Goal: Information Seeking & Learning: Learn about a topic

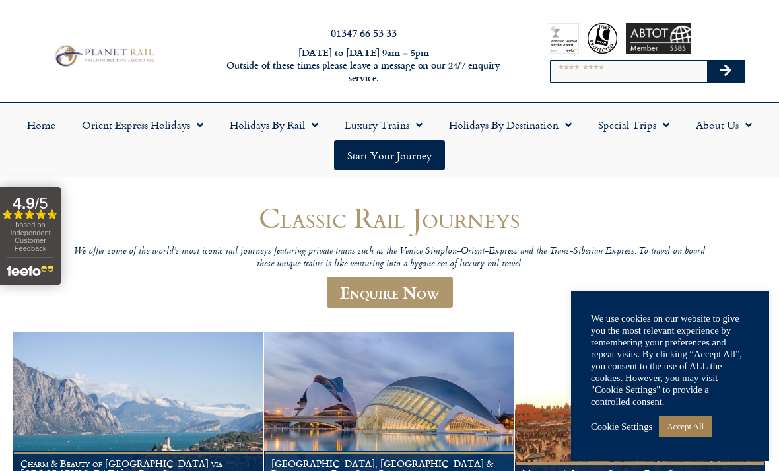
click at [676, 427] on link "Accept All" at bounding box center [685, 426] width 53 height 20
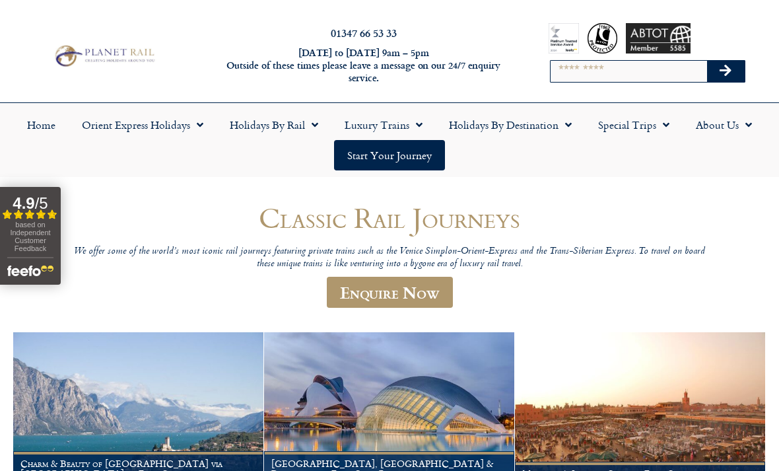
click at [150, 123] on link "Orient Express Holidays" at bounding box center [143, 125] width 148 height 30
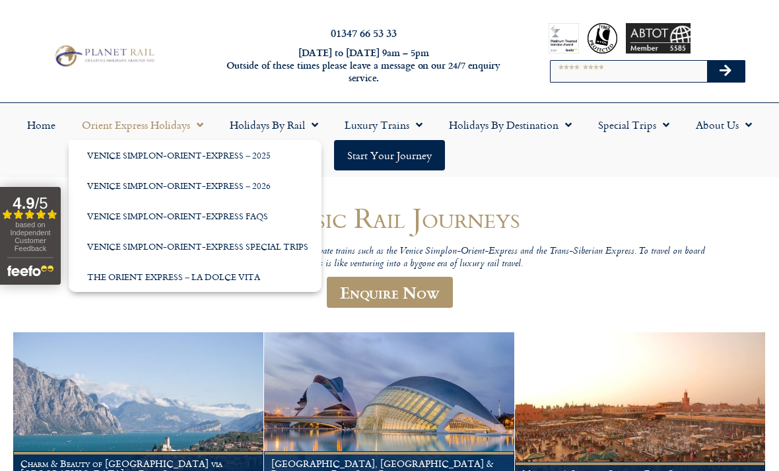
click at [112, 188] on link "Venice Simplon-Orient-Express – 2026" at bounding box center [195, 185] width 253 height 30
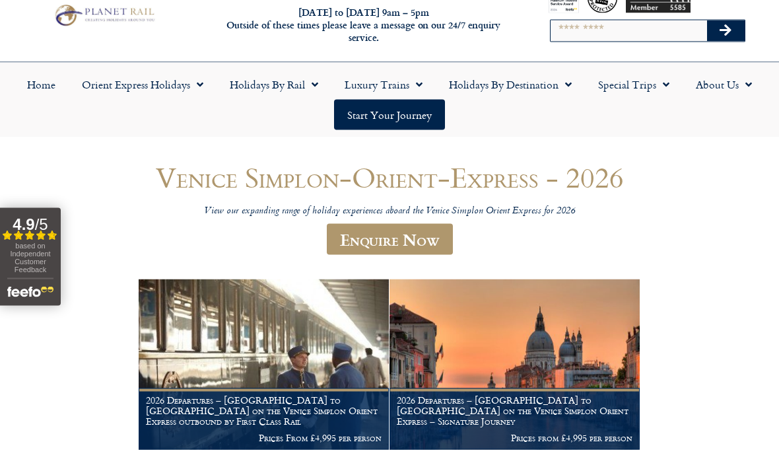
scroll to position [41, 0]
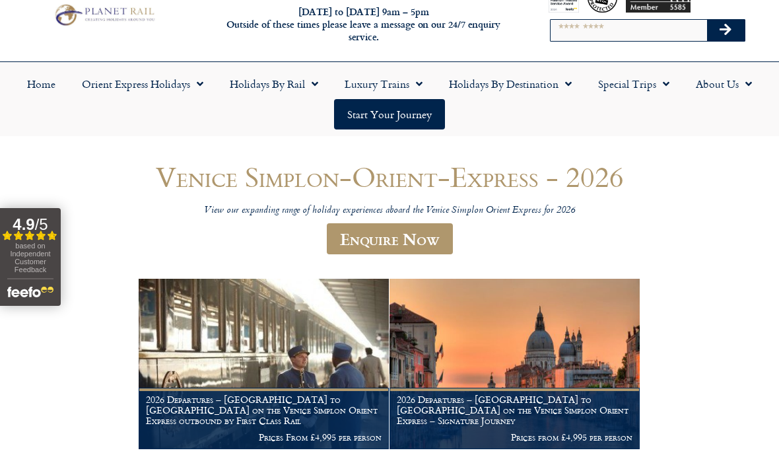
click at [205, 391] on img at bounding box center [264, 364] width 250 height 170
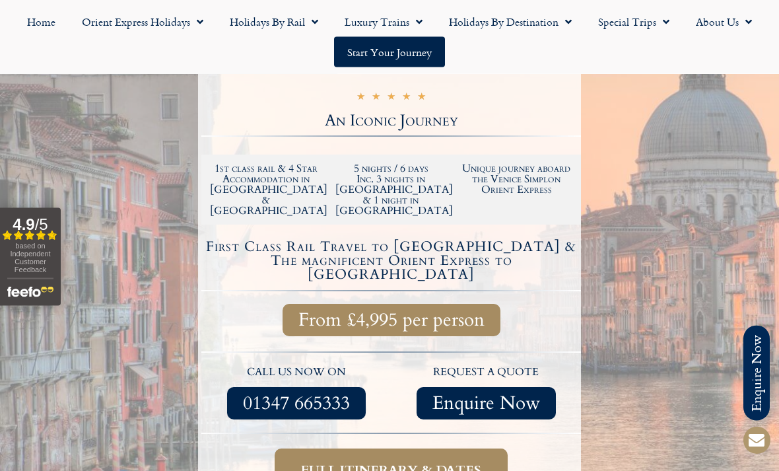
scroll to position [292, 0]
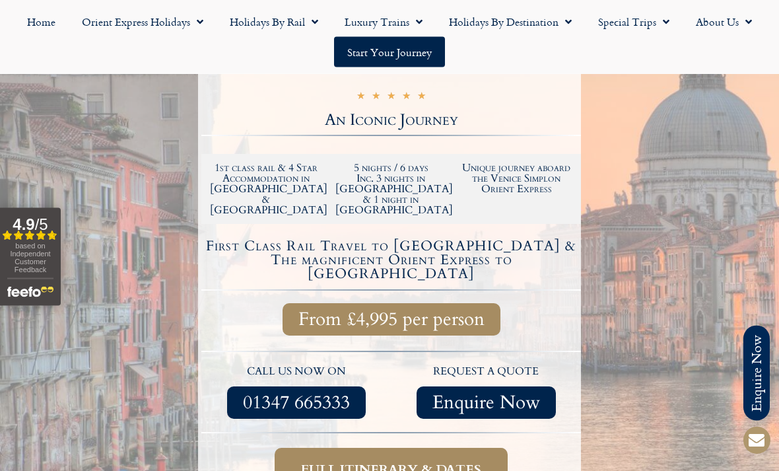
click at [312, 461] on span "Full itinerary & dates" at bounding box center [391, 469] width 180 height 17
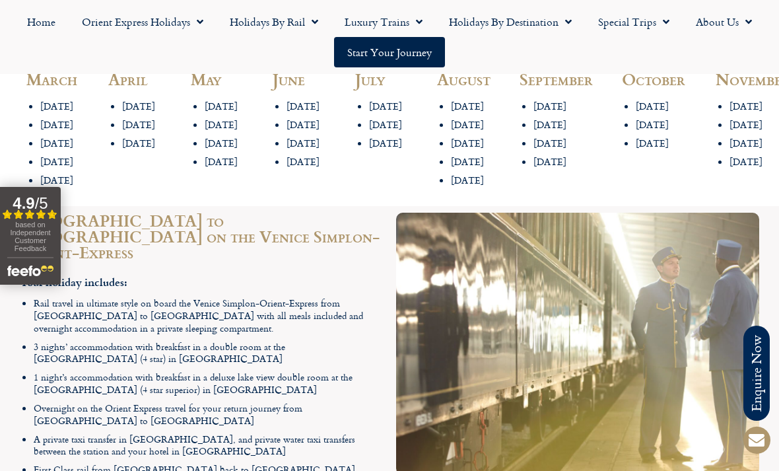
scroll to position [1678, 0]
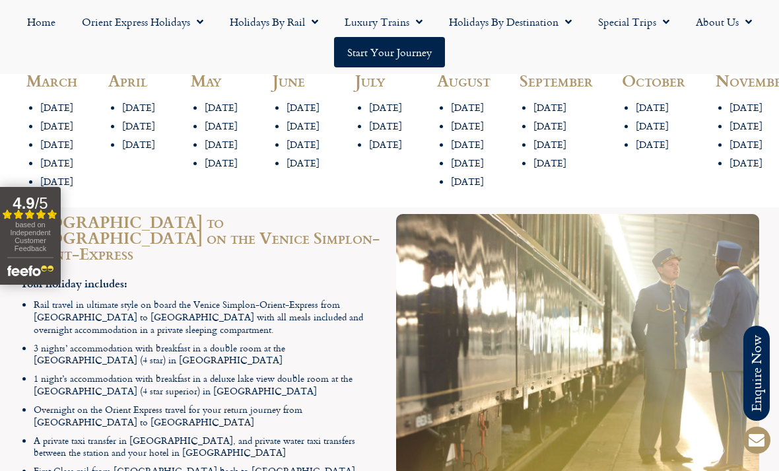
click at [191, 21] on span "Menu" at bounding box center [196, 22] width 13 height 24
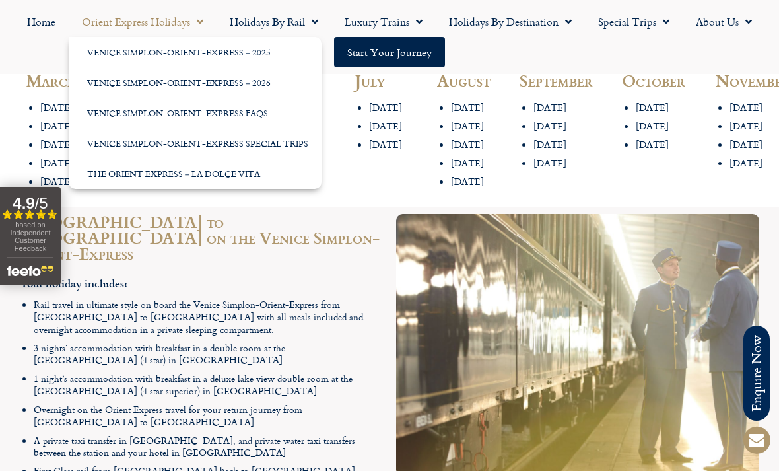
click at [100, 150] on link "Venice Simplon-Orient-Express Special Trips" at bounding box center [195, 143] width 253 height 30
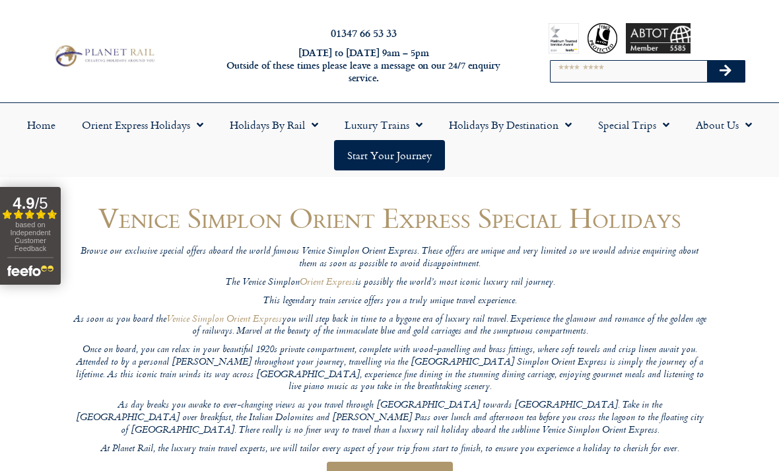
click at [189, 127] on link "Orient Express Holidays" at bounding box center [143, 125] width 148 height 30
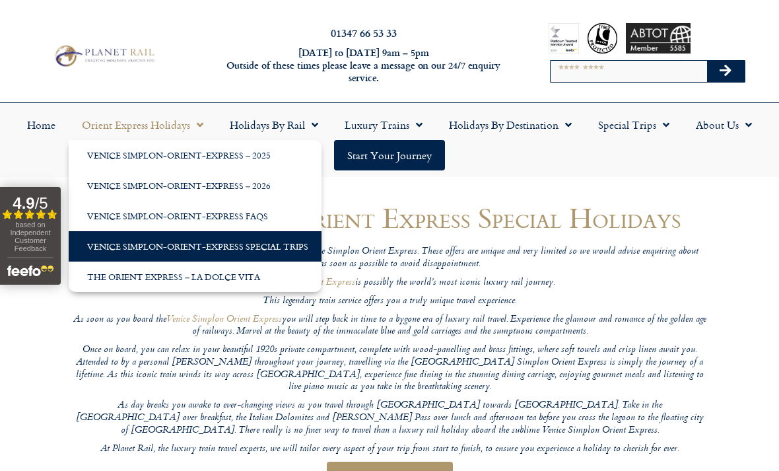
click at [128, 217] on link "Venice Simplon-Orient-Express FAQs" at bounding box center [195, 216] width 253 height 30
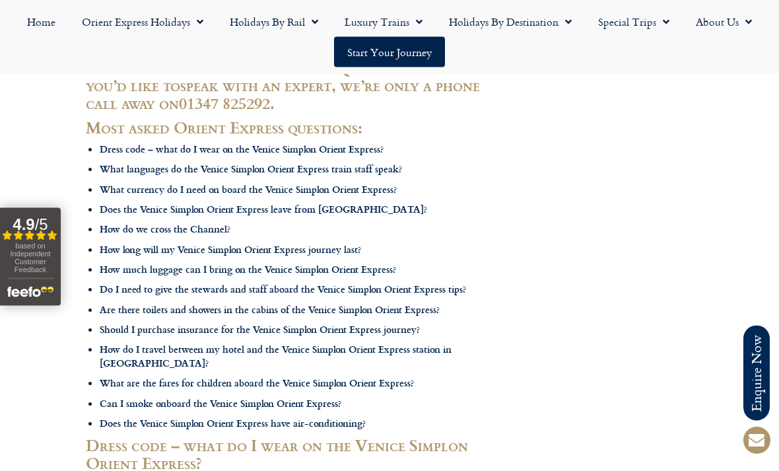
scroll to position [336, 0]
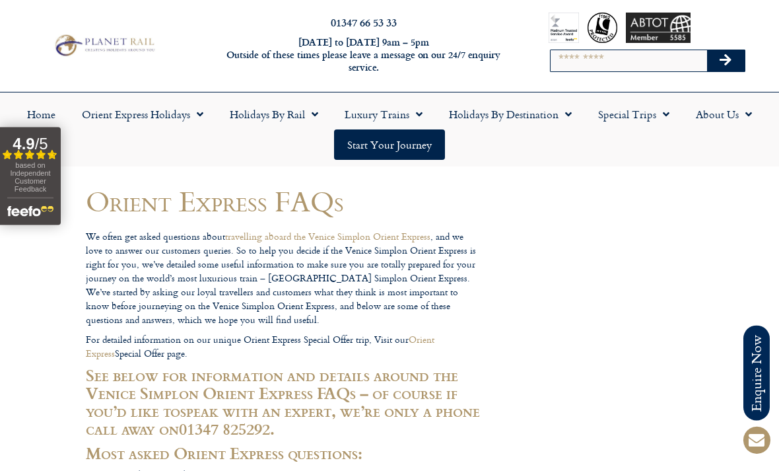
scroll to position [0, 0]
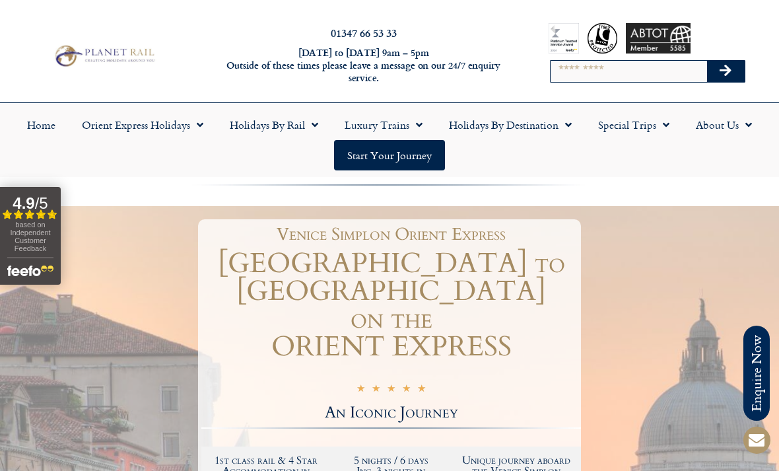
click at [304, 120] on link "Holidays by Rail" at bounding box center [274, 125] width 115 height 30
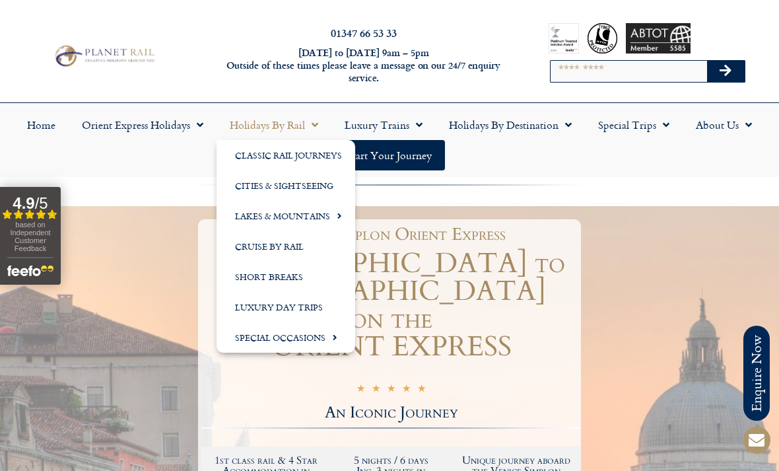
click at [296, 118] on link "Holidays by Rail" at bounding box center [274, 125] width 115 height 30
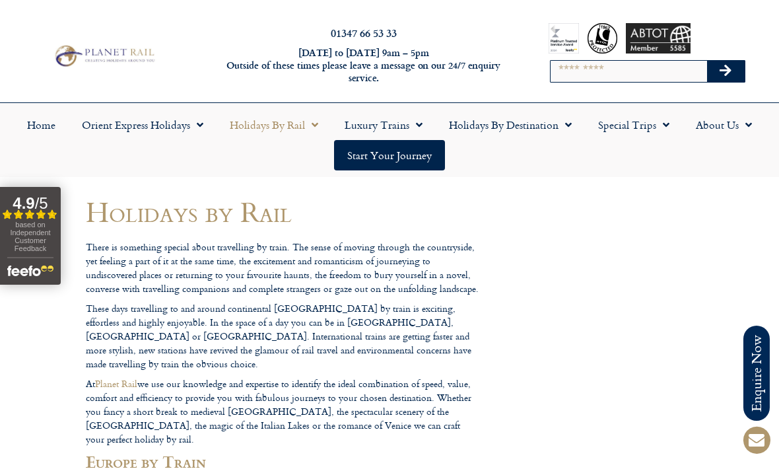
click at [170, 125] on link "Orient Express Holidays" at bounding box center [143, 125] width 148 height 30
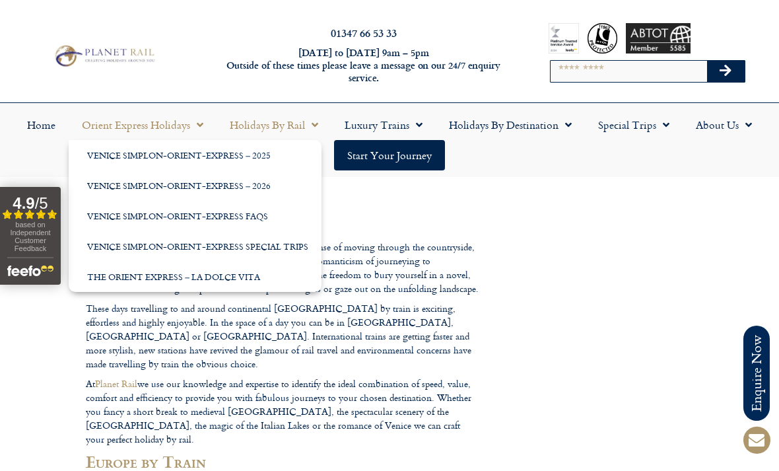
click at [106, 187] on link "Venice Simplon-Orient-Express – 2026" at bounding box center [195, 185] width 253 height 30
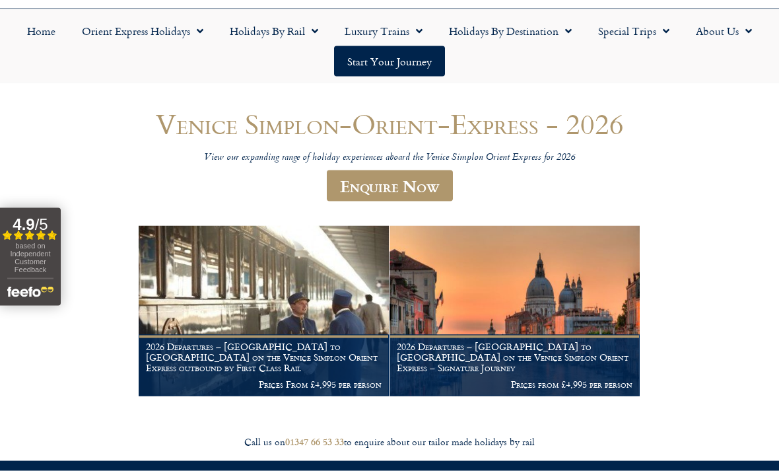
scroll to position [94, 0]
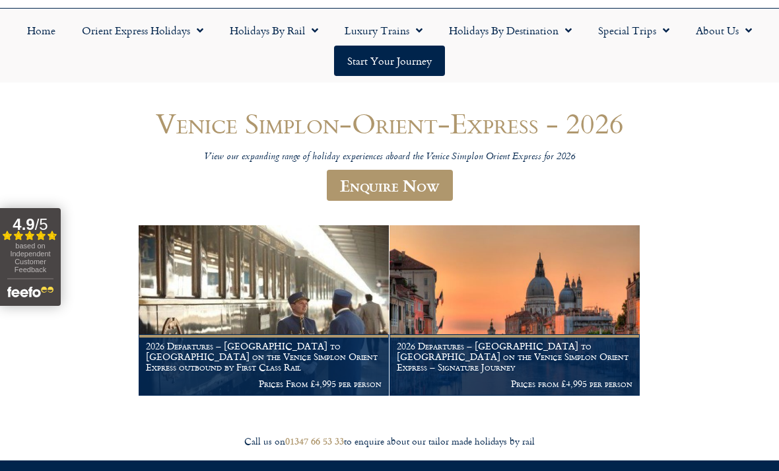
click at [463, 354] on h1 "2026 Departures – London to Venice on the Venice Simplon Orient Express – Signa…" at bounding box center [515, 356] width 236 height 31
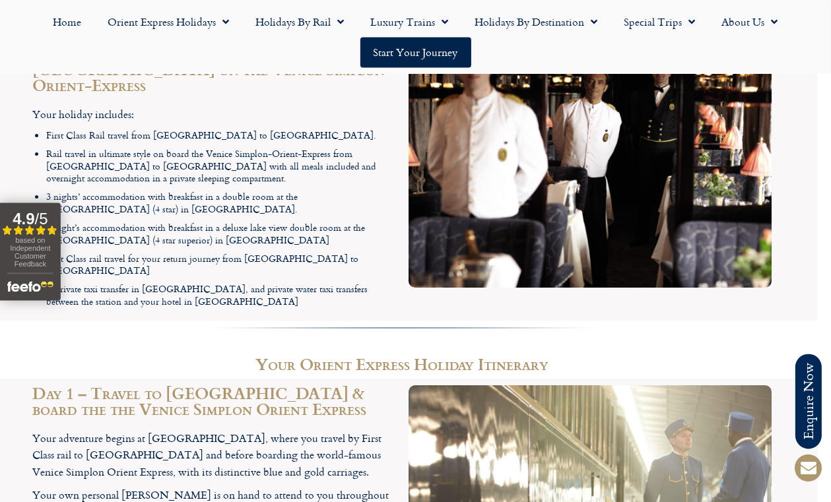
scroll to position [1833, 15]
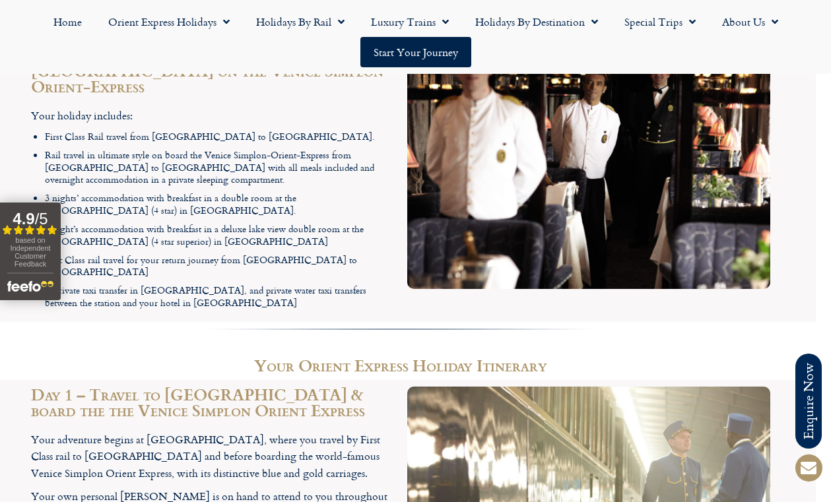
click at [666, 20] on link "Special Trips" at bounding box center [660, 22] width 98 height 30
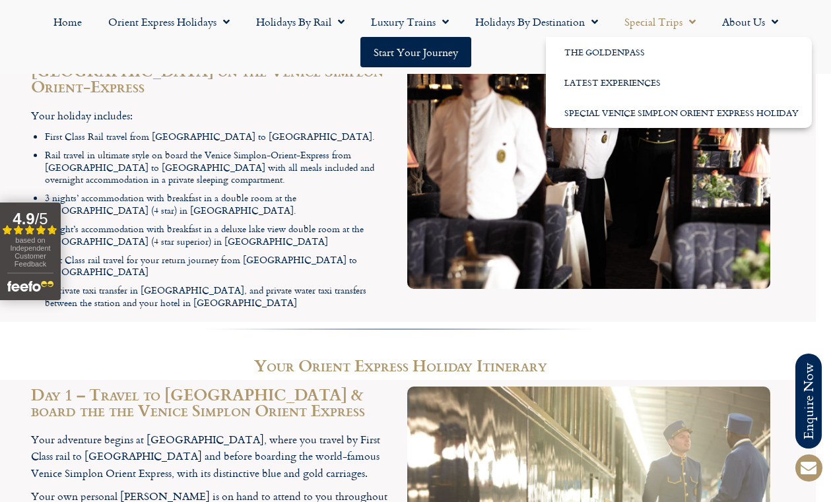
click at [608, 111] on link "Special Venice Simplon Orient Express Holiday" at bounding box center [679, 113] width 266 height 30
